Goal: Find specific page/section: Find specific page/section

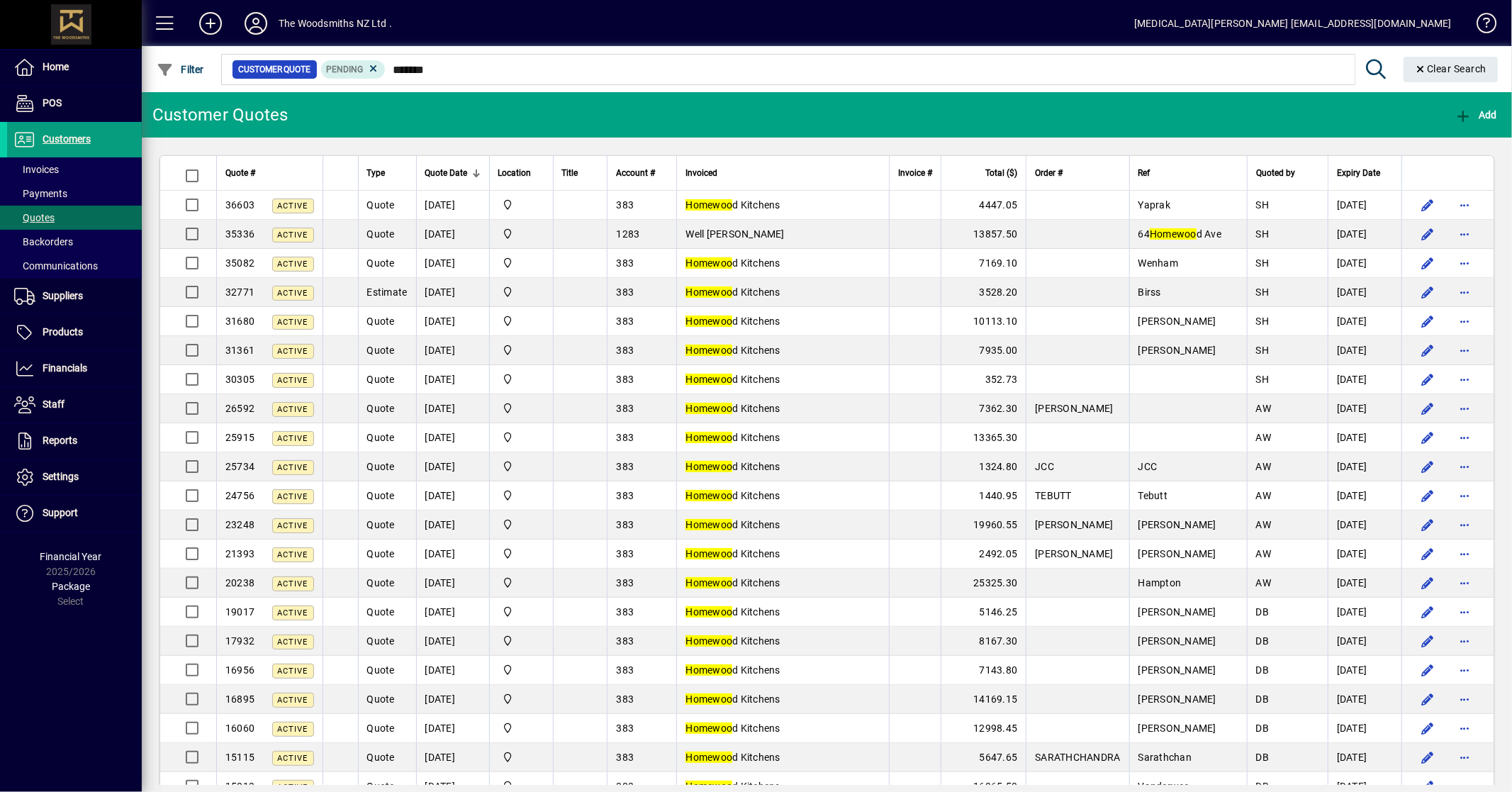
click at [438, 63] on input "*******" at bounding box center [864, 69] width 958 height 20
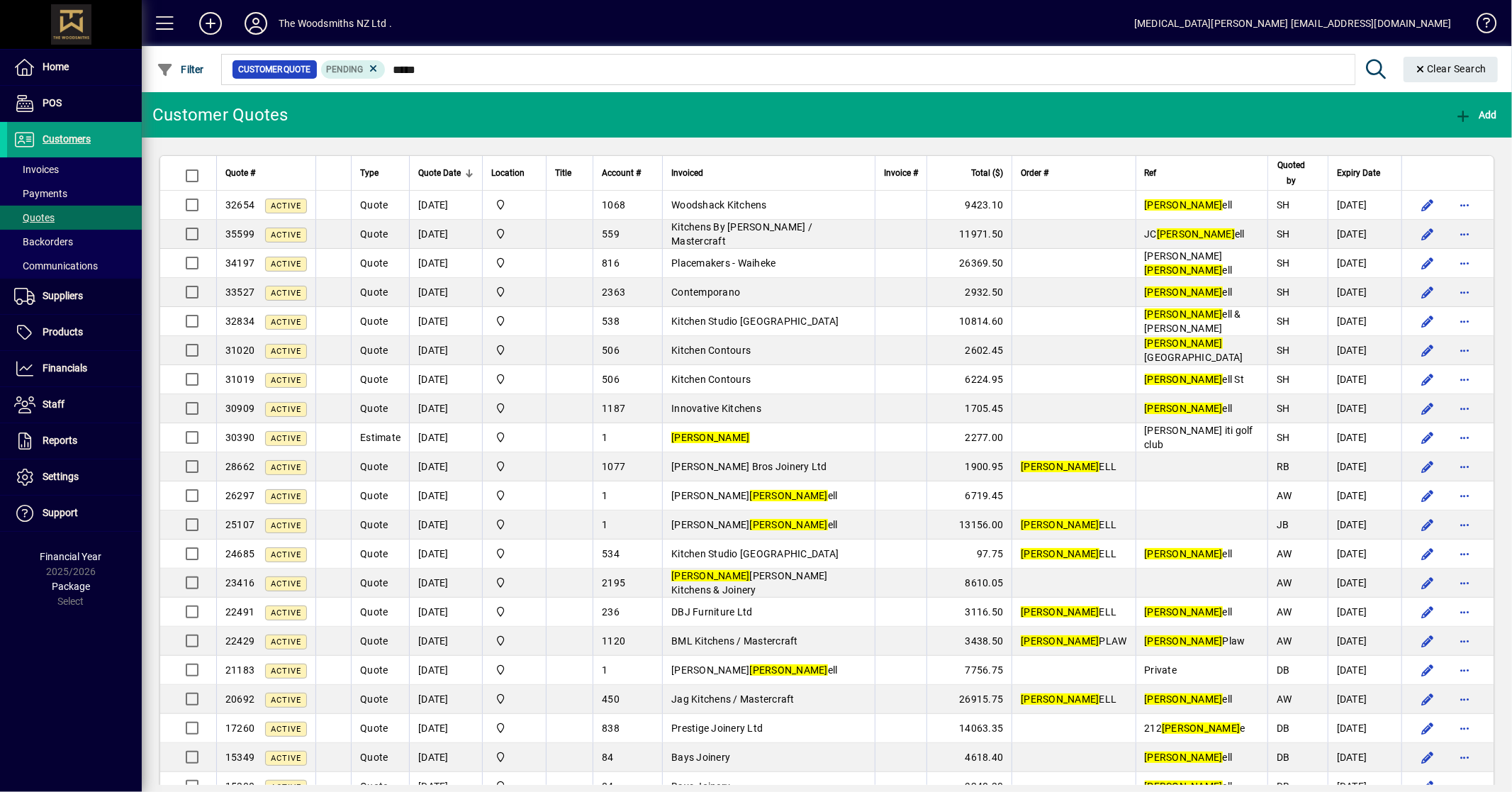
type input "*****"
